Goal: Task Accomplishment & Management: Use online tool/utility

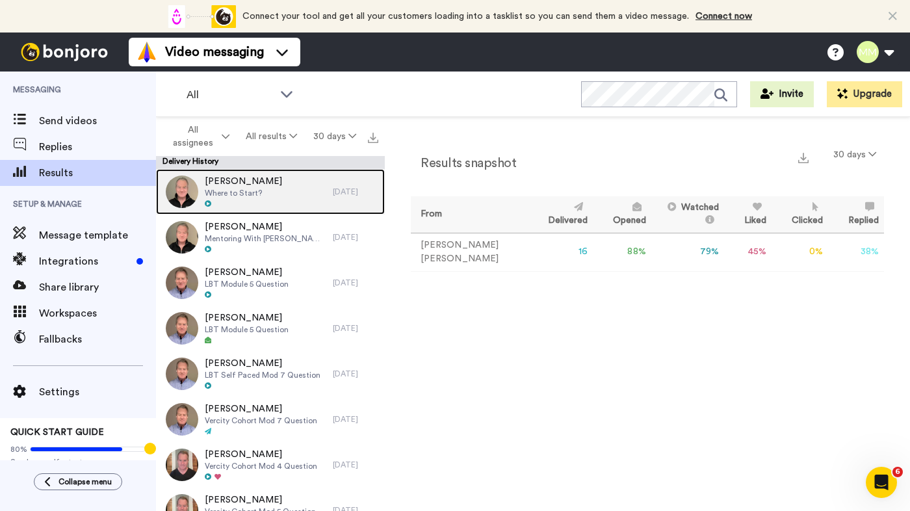
click at [276, 190] on div "Brad Domek Where to Start?" at bounding box center [244, 192] width 177 height 46
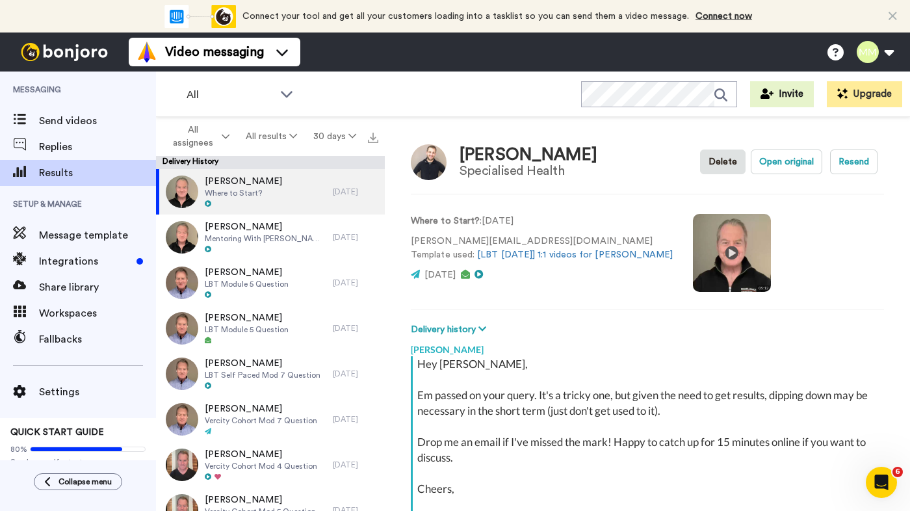
scroll to position [179, 0]
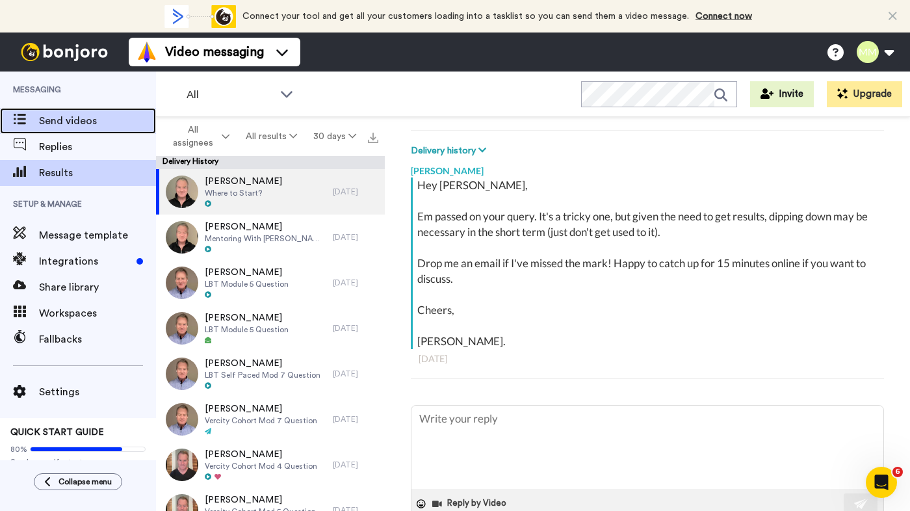
click at [79, 124] on span "Send videos" at bounding box center [97, 121] width 117 height 16
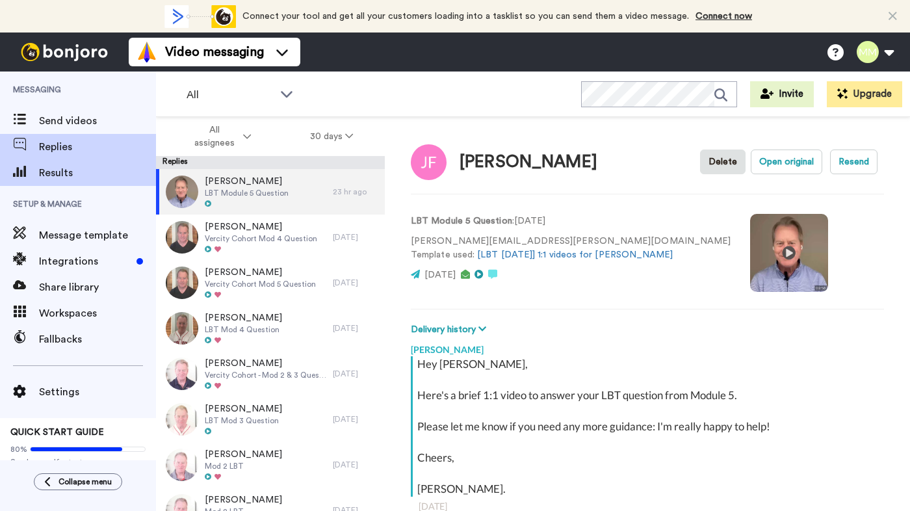
scroll to position [46, 0]
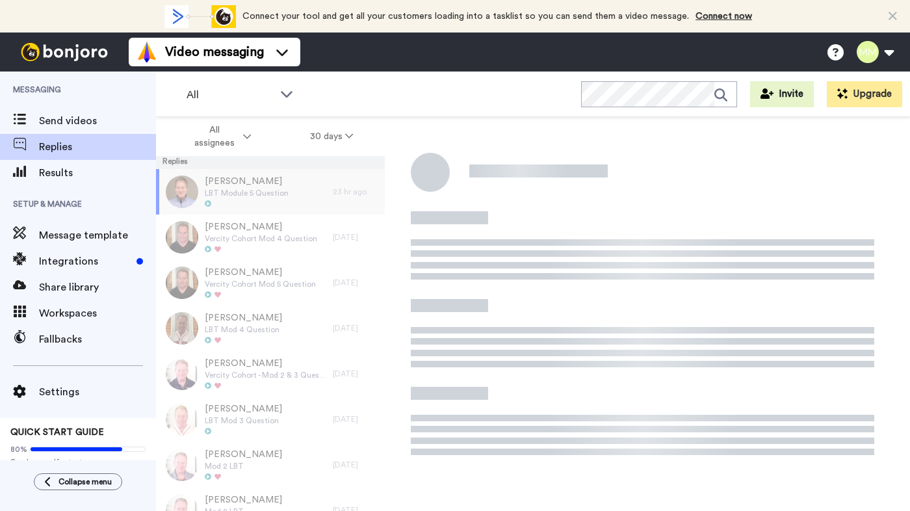
scroll to position [46, 0]
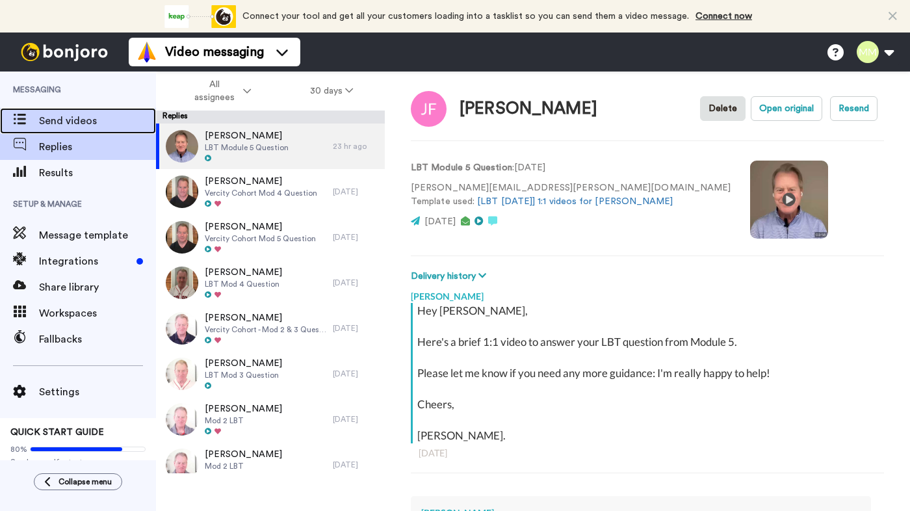
click at [86, 125] on span "Send videos" at bounding box center [97, 121] width 117 height 16
